Goal: Transaction & Acquisition: Book appointment/travel/reservation

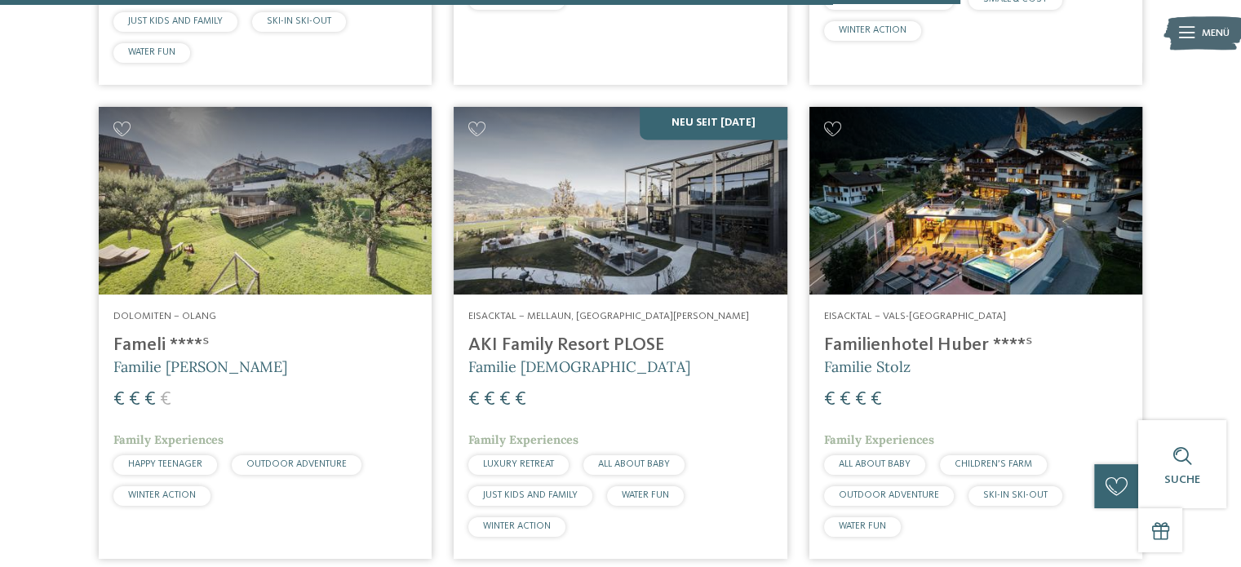
scroll to position [2885, 0]
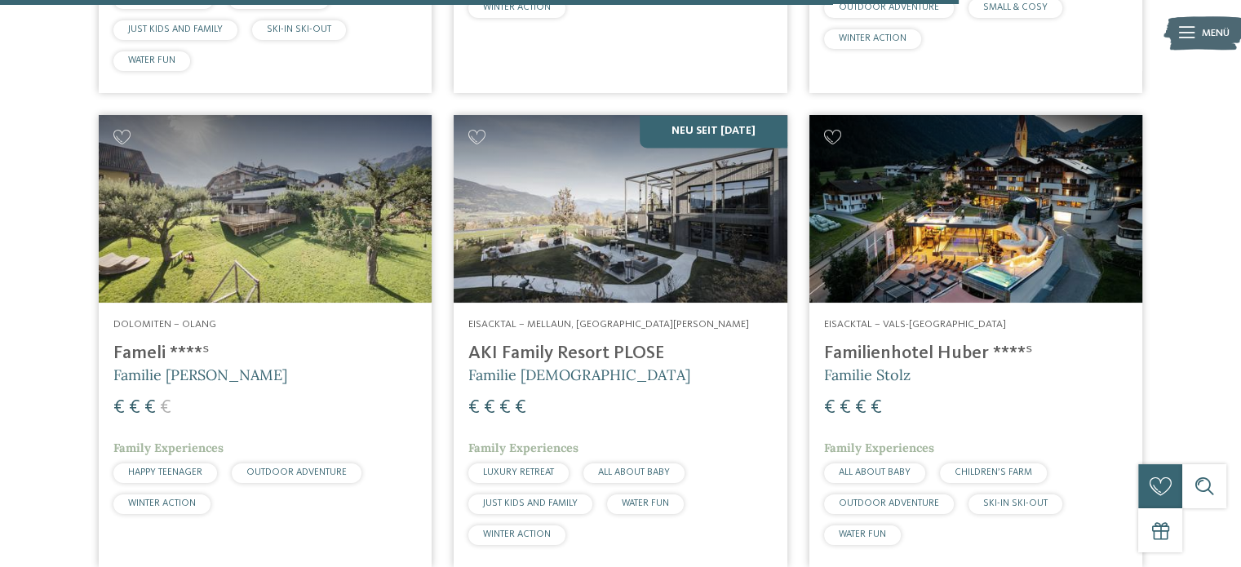
click at [959, 242] on img at bounding box center [975, 209] width 333 height 188
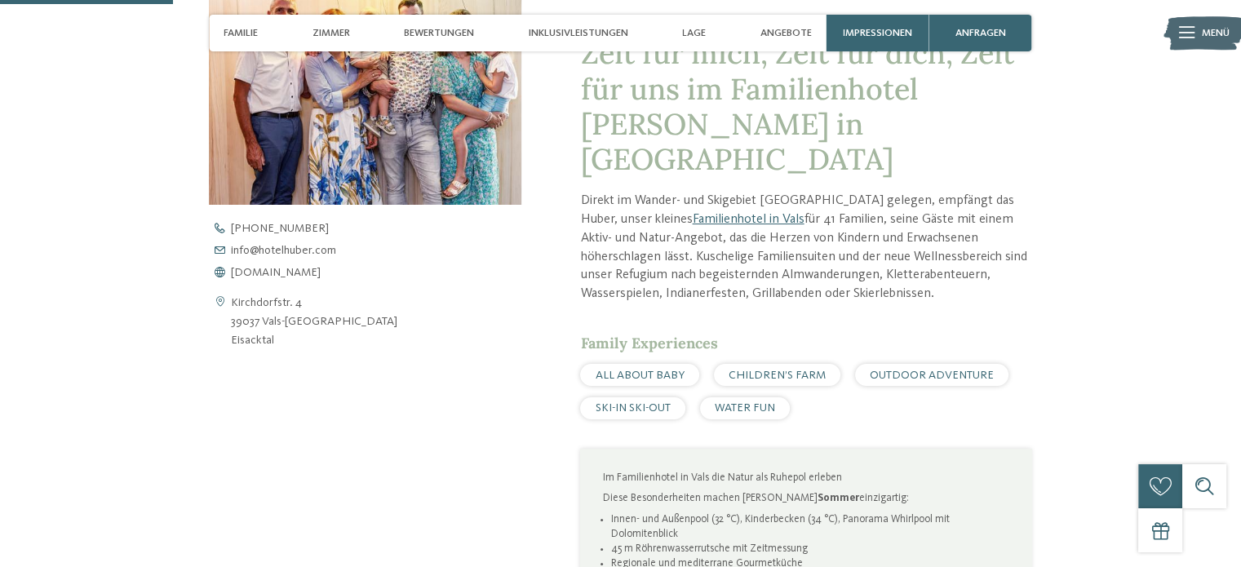
scroll to position [571, 0]
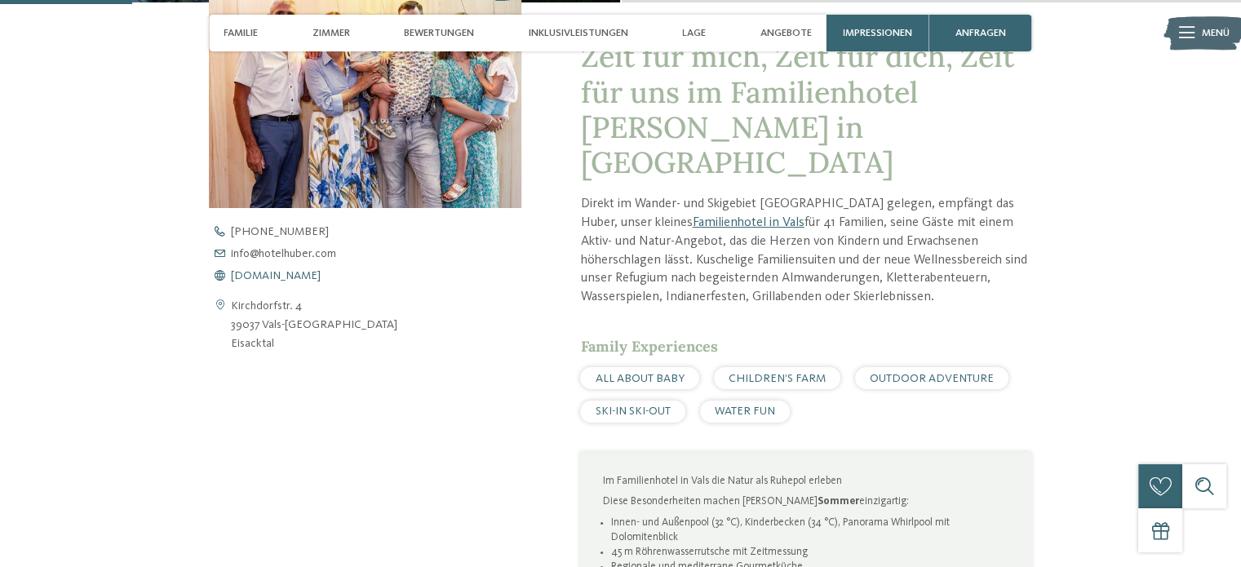
click at [312, 272] on span "www.hotelhuber.com" at bounding box center [276, 275] width 90 height 11
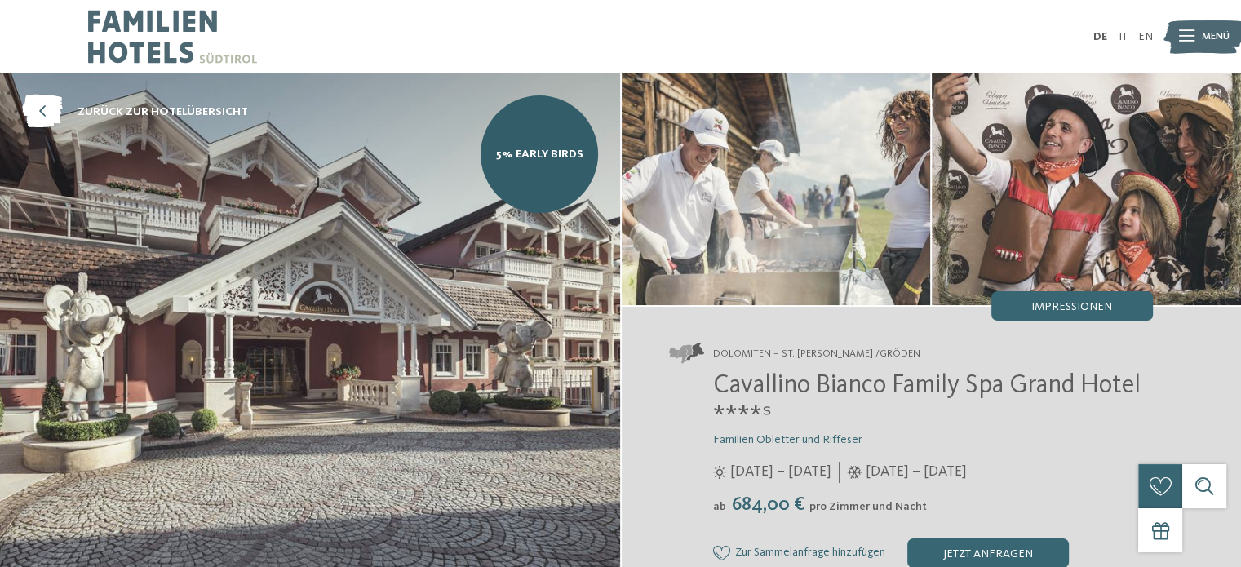
click at [178, 45] on img at bounding box center [172, 36] width 169 height 73
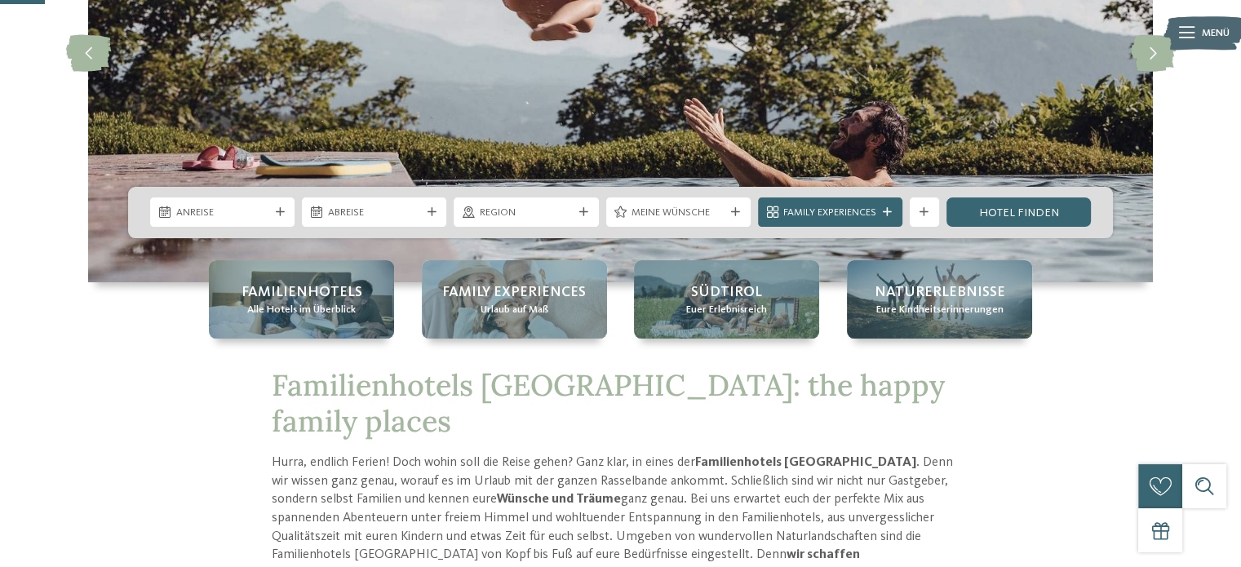
scroll to position [250, 0]
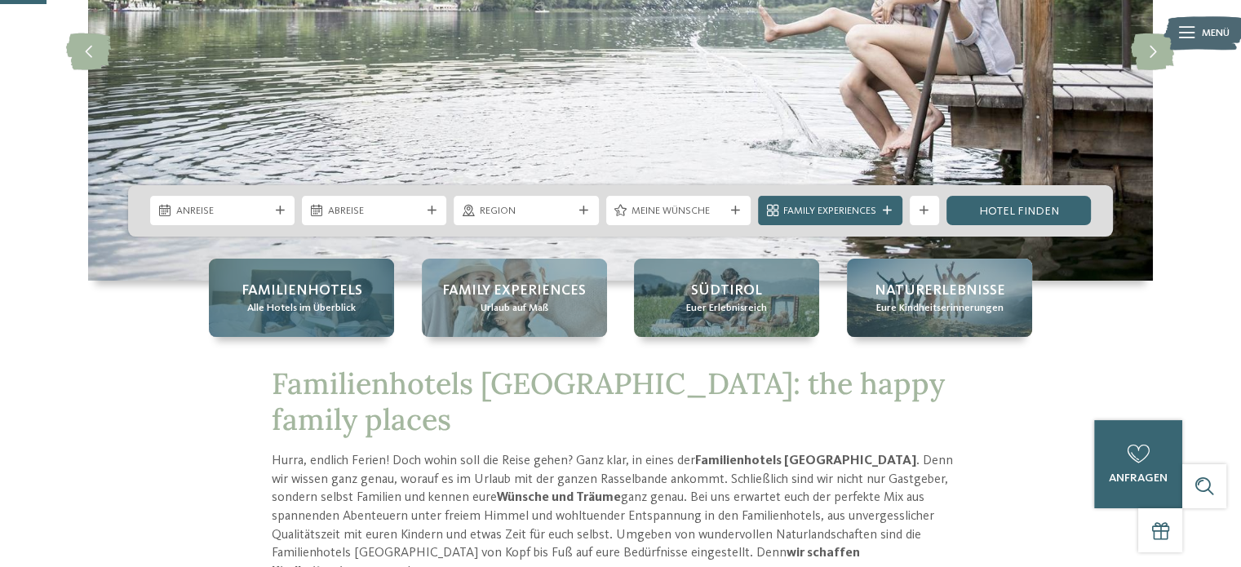
click at [334, 299] on span "Familienhotels" at bounding box center [302, 291] width 121 height 20
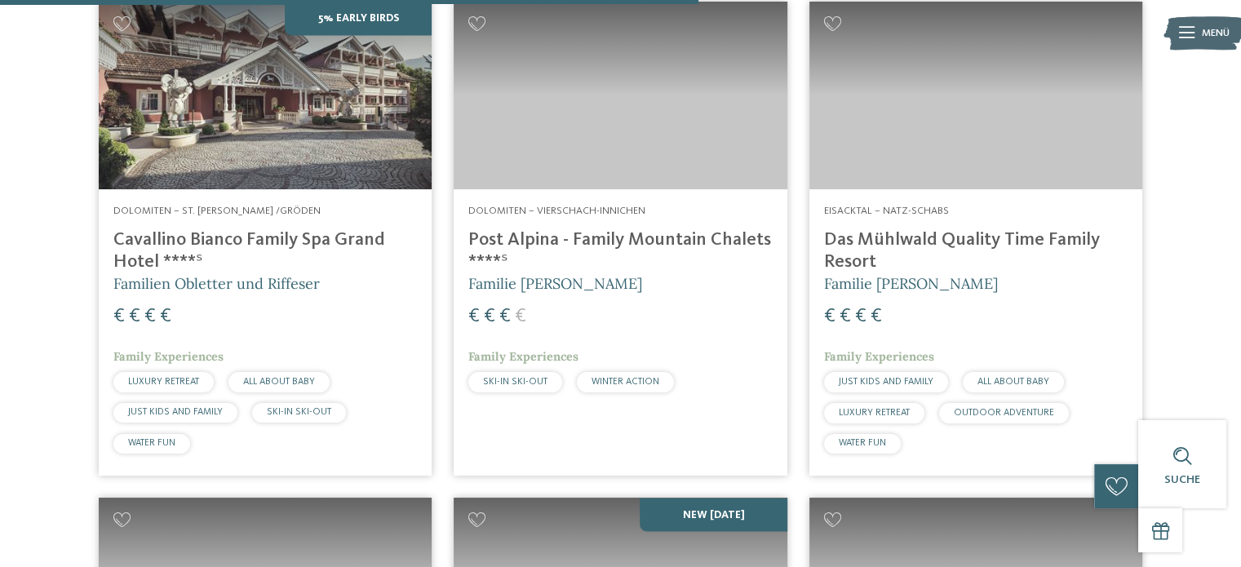
scroll to position [2846, 0]
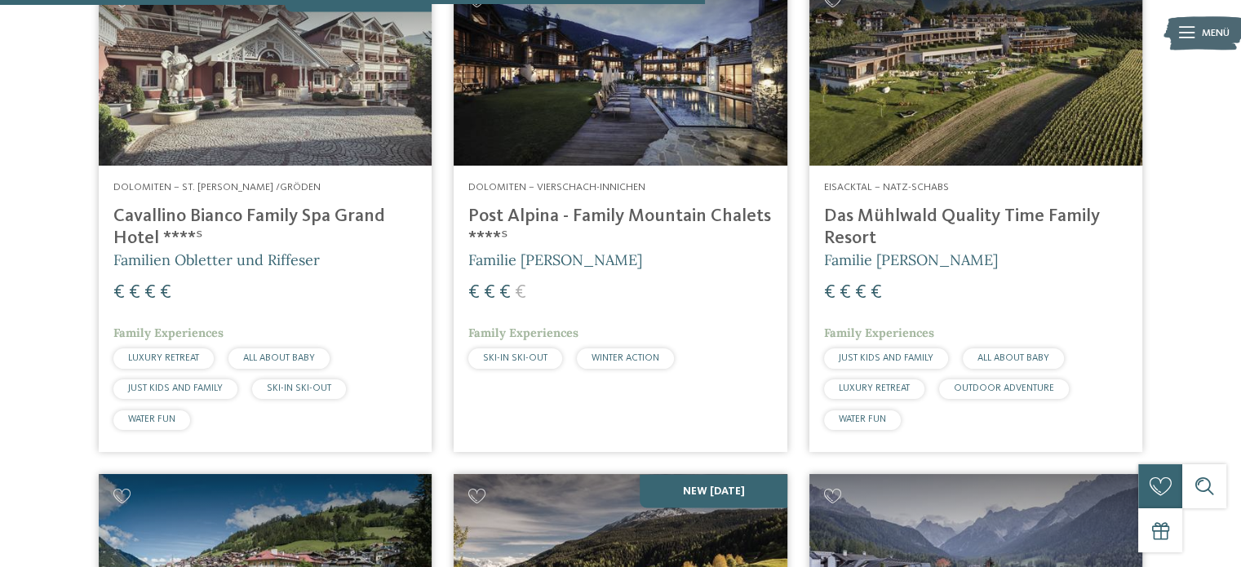
click at [977, 134] on img at bounding box center [975, 72] width 333 height 188
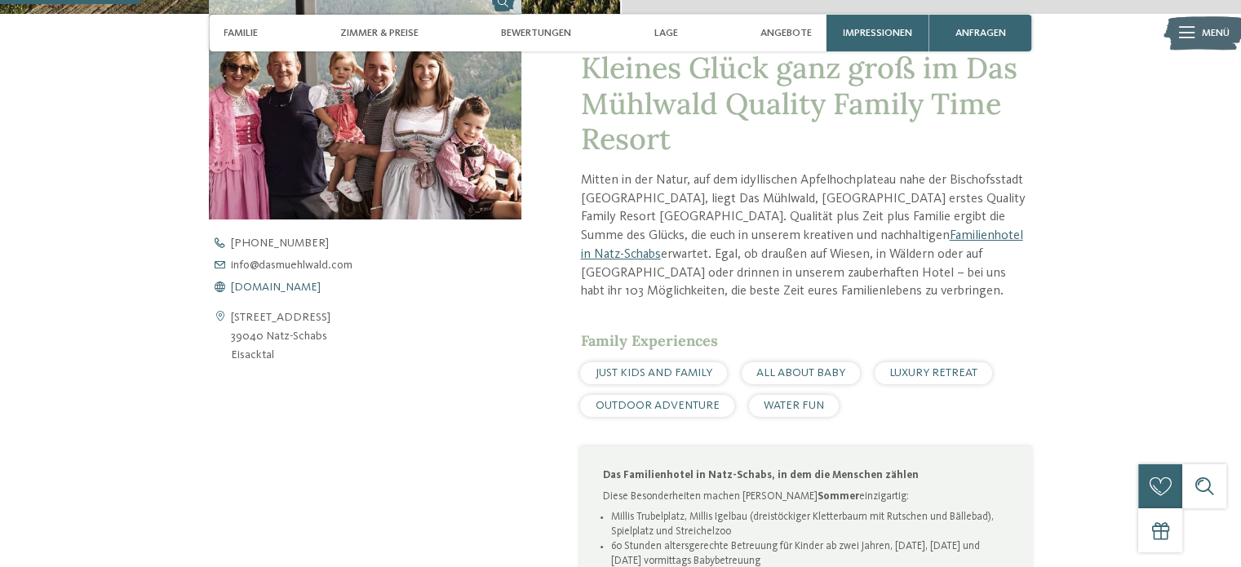
click at [313, 284] on span "www.dasmuehlwald.com" at bounding box center [276, 286] width 90 height 11
